Goal: Task Accomplishment & Management: Complete application form

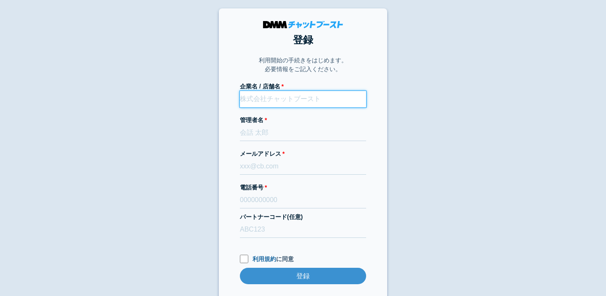
click at [266, 98] on input "企業名 / 店舗名" at bounding box center [303, 99] width 126 height 16
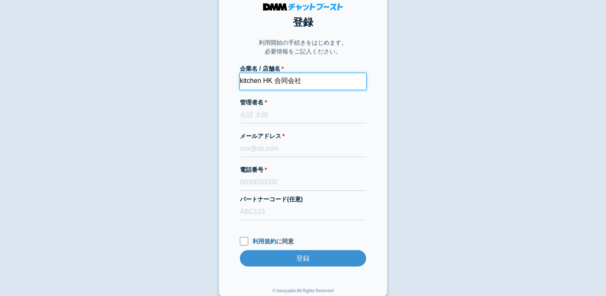
type input "kitchen HK 合同会社"
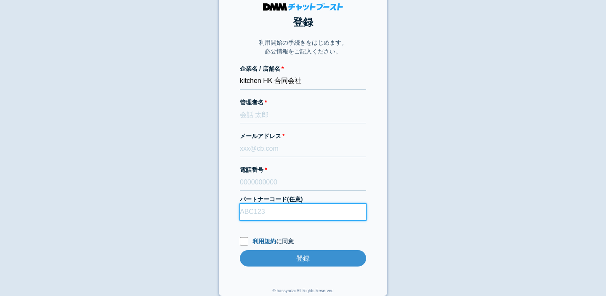
click at [257, 213] on input "パートナーコード(任意)" at bounding box center [303, 212] width 126 height 16
type input "D22013"
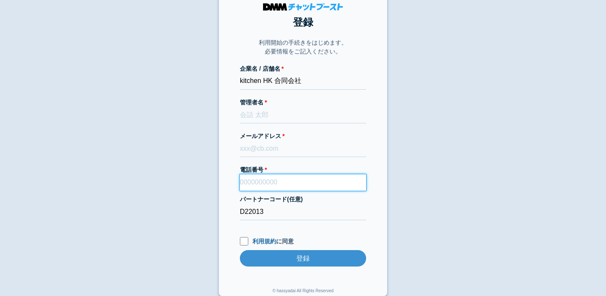
click at [288, 183] on input "電話番号" at bounding box center [303, 182] width 126 height 16
type input "08091301358"
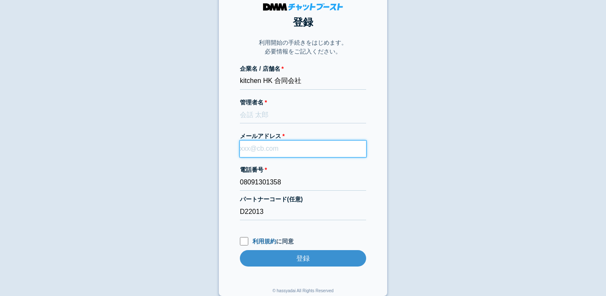
click at [301, 147] on input "メールアドレス" at bounding box center [303, 149] width 126 height 16
type input "[EMAIL_ADDRESS][DOMAIN_NAME]"
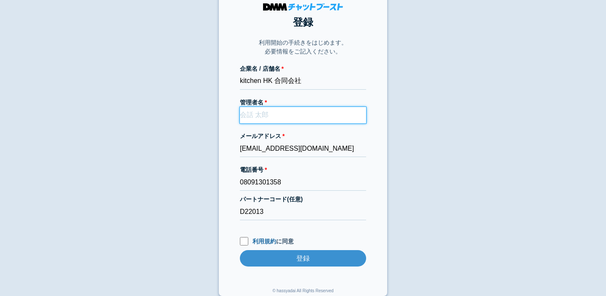
click at [276, 114] on input "管理者名" at bounding box center [303, 115] width 126 height 16
type input "た"
type input "き"
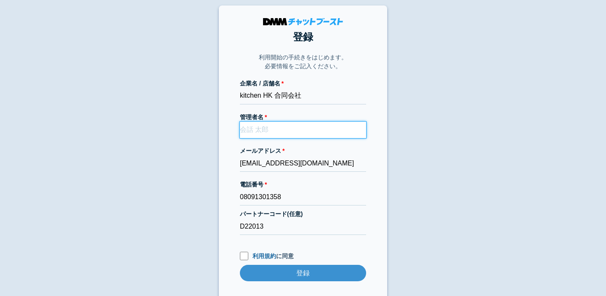
scroll to position [0, 0]
